Goal: Transaction & Acquisition: Purchase product/service

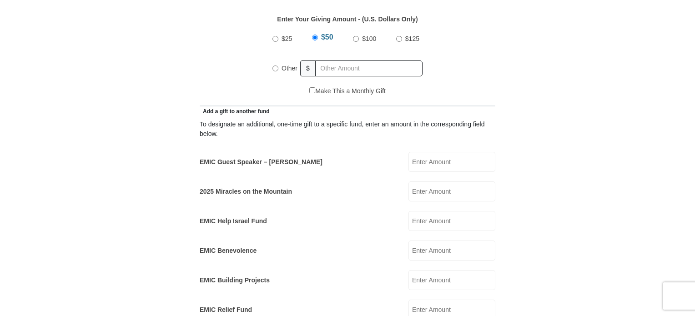
scroll to position [455, 0]
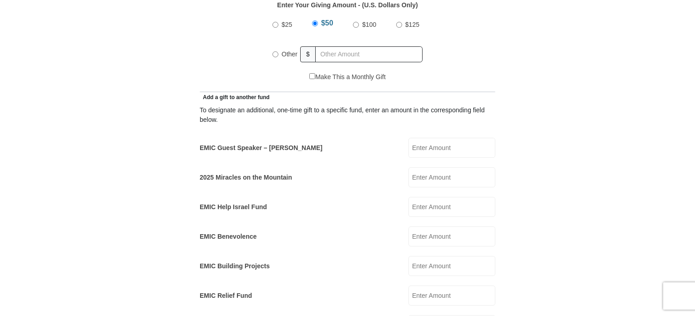
click at [439, 138] on input "EMIC Guest Speaker – [PERSON_NAME]" at bounding box center [451, 148] width 87 height 20
type input "85.00"
click at [274, 51] on input "Other" at bounding box center [275, 54] width 6 height 6
radio input "true"
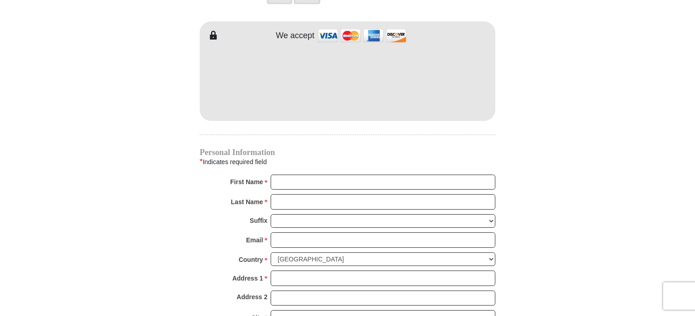
scroll to position [909, 0]
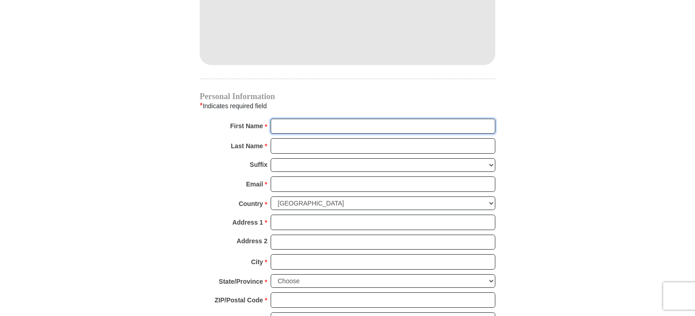
click at [326, 119] on input "First Name *" at bounding box center [383, 126] width 225 height 15
type input "Lynn"
type input "Seulean"
type input "lseu620@protonmail.com"
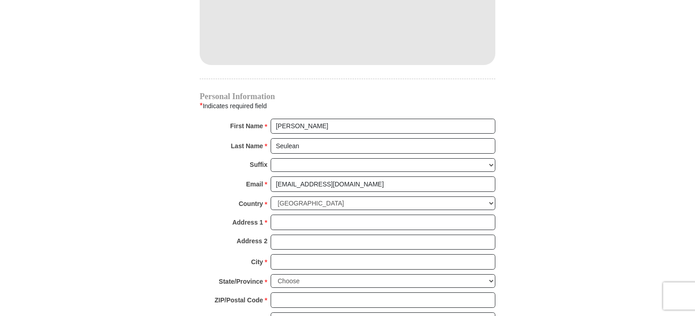
type input "11623 1st Ave S C212"
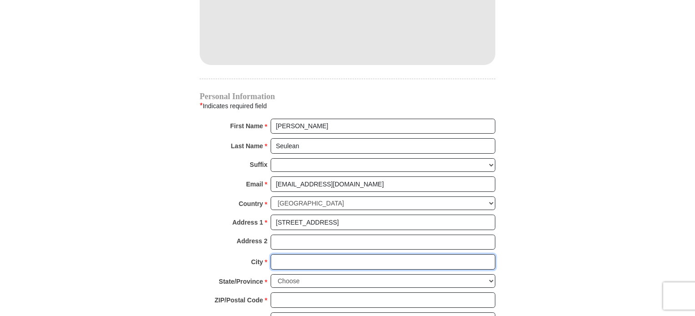
type input "SEATTLE"
select select "WA"
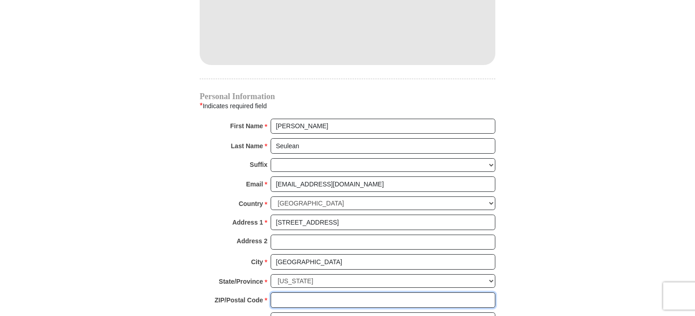
type input "98168"
type input "2064681483"
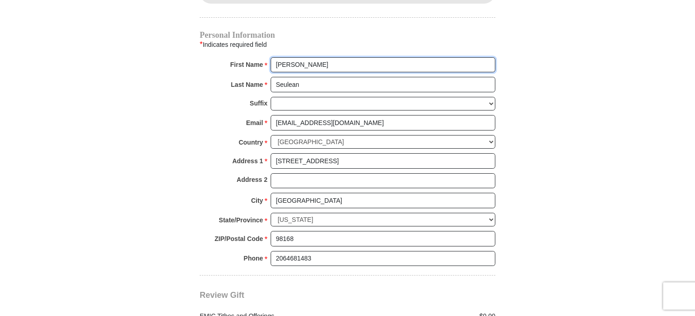
scroll to position [1046, 0]
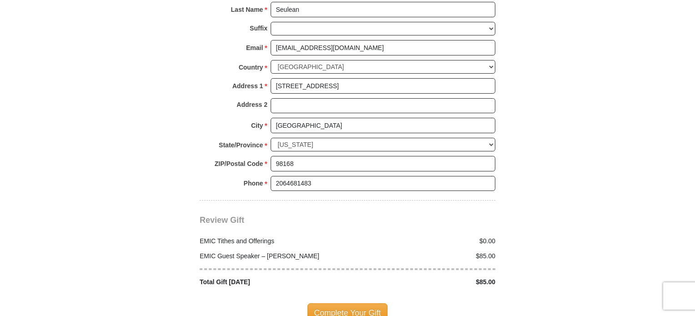
click at [352, 303] on span "Complete Your Gift" at bounding box center [347, 312] width 80 height 19
